Goal: Navigation & Orientation: Find specific page/section

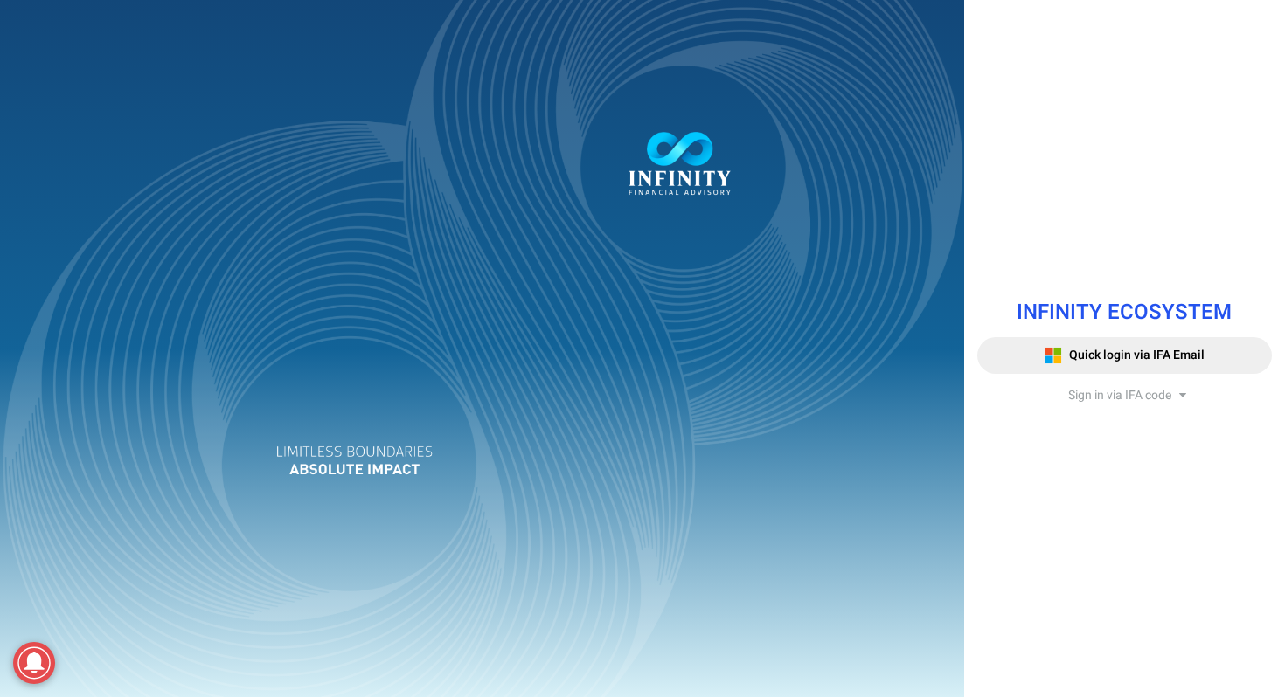
click at [1087, 400] on span "Sign in via IFA code" at bounding box center [1119, 395] width 103 height 18
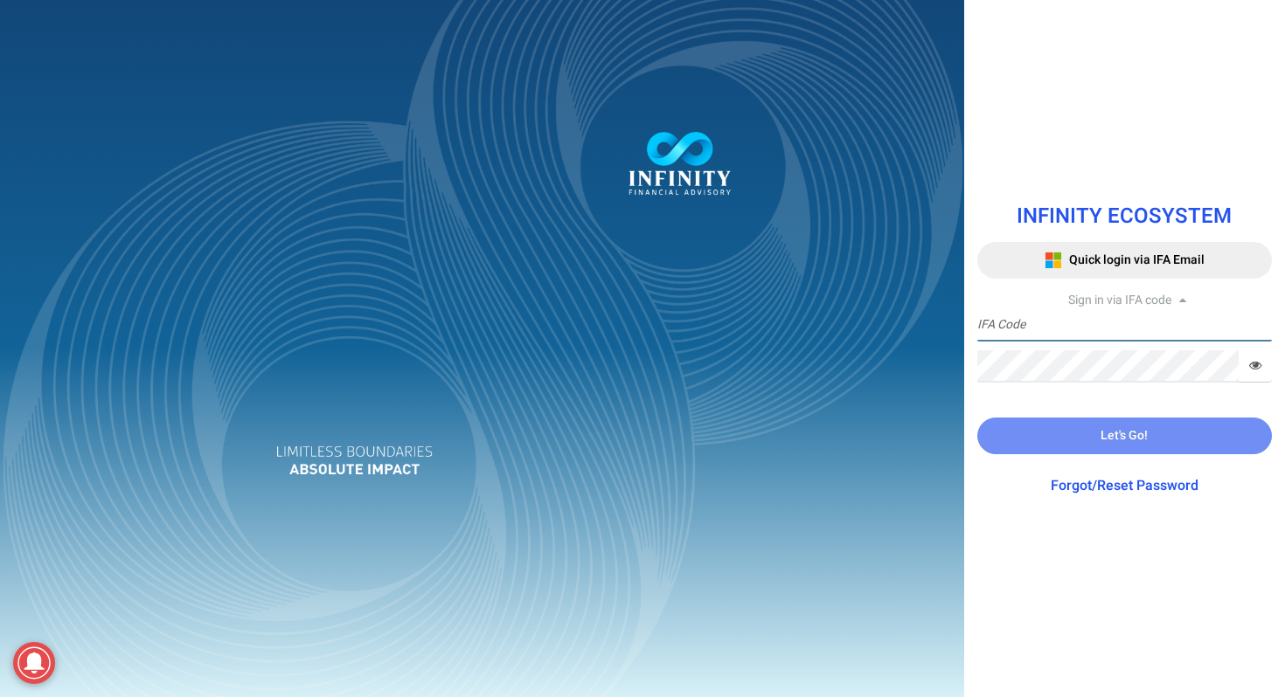
click at [1068, 328] on input "text" at bounding box center [1124, 325] width 295 height 32
type input "VT03"
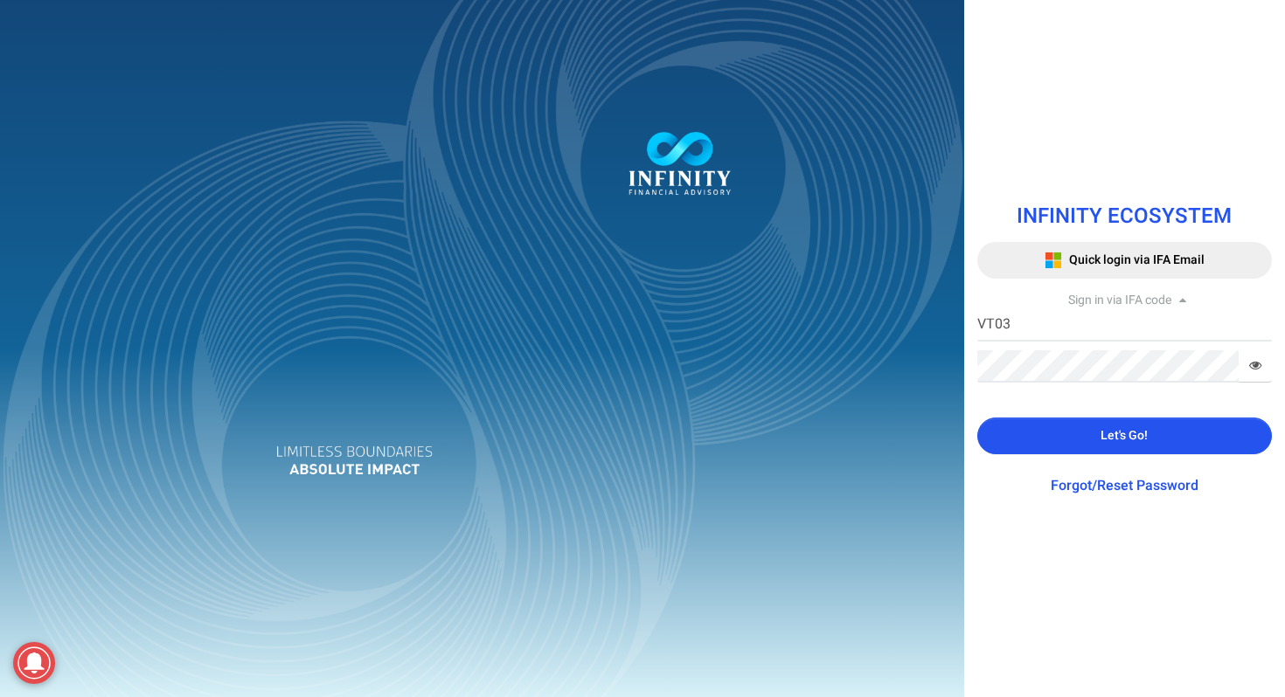
click at [1095, 422] on button "Let's Go!" at bounding box center [1124, 436] width 295 height 37
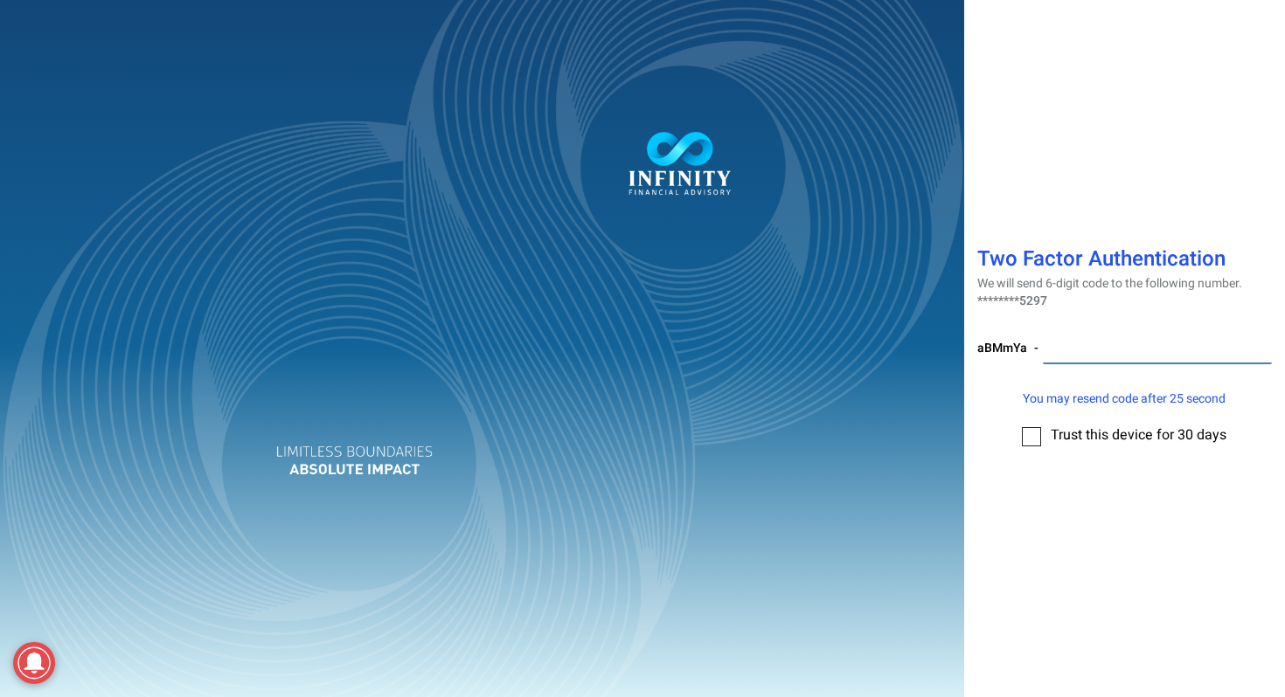
click at [1074, 354] on input "number" at bounding box center [1158, 348] width 230 height 32
paste input "309092"
type input "309092"
